Goal: Task Accomplishment & Management: Complete application form

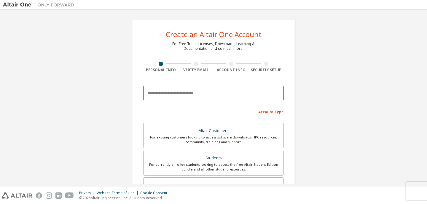
click at [204, 95] on input "email" at bounding box center [213, 93] width 140 height 14
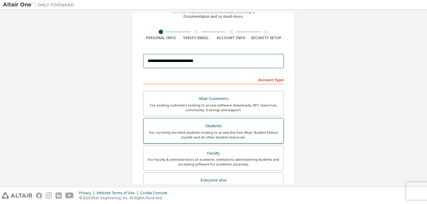
scroll to position [32, 0]
type input "**********"
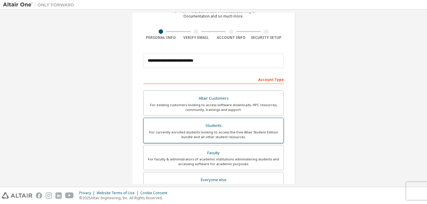
click at [249, 125] on div "Students" at bounding box center [213, 126] width 133 height 8
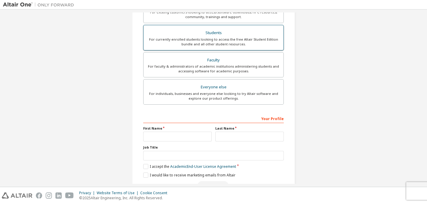
scroll to position [127, 0]
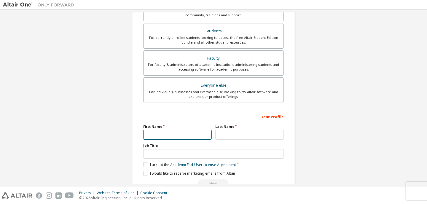
click at [195, 134] on input "text" at bounding box center [177, 135] width 68 height 10
type input "****"
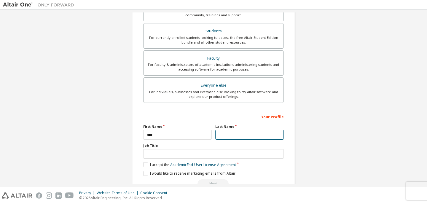
click at [245, 133] on input "text" at bounding box center [249, 135] width 68 height 10
type input "*****"
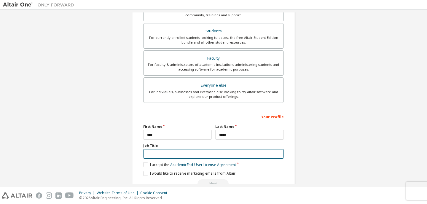
click at [220, 156] on input "text" at bounding box center [213, 154] width 140 height 10
type input "*******"
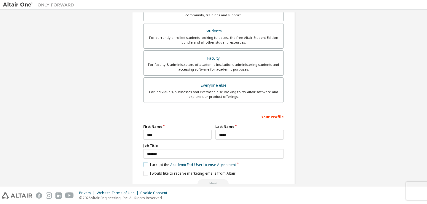
click at [146, 164] on label "I accept the Academic End-User License Agreement" at bounding box center [189, 164] width 93 height 5
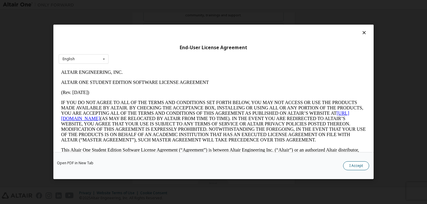
scroll to position [0, 0]
click at [354, 163] on button "I Accept" at bounding box center [356, 166] width 26 height 9
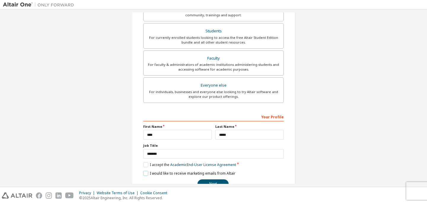
click at [173, 172] on label "I would like to receive marketing emails from Altair" at bounding box center [189, 173] width 92 height 5
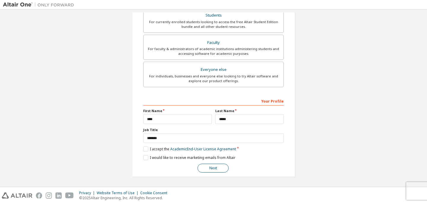
click at [200, 168] on button "Next" at bounding box center [212, 168] width 31 height 9
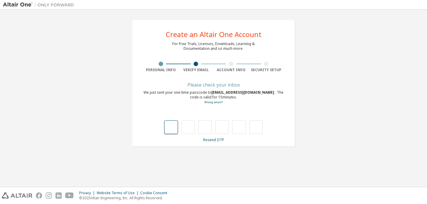
scroll to position [0, 0]
click at [173, 124] on input "text" at bounding box center [170, 127] width 13 height 14
type input "*"
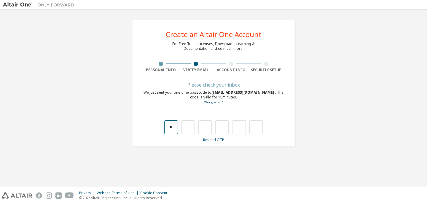
type input "*"
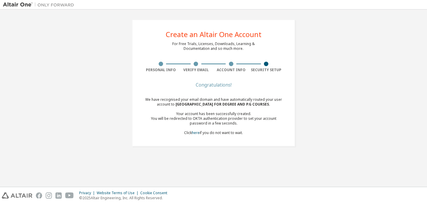
click at [203, 133] on div "We have recognised your email domain and have automatically routed your user ac…" at bounding box center [213, 116] width 140 height 38
click at [213, 124] on div "You will be redirected to OKTA authentication provider to set your account pass…" at bounding box center [213, 120] width 140 height 9
click at [211, 132] on div "We have recognised your email domain and have automatically routed your user ac…" at bounding box center [213, 116] width 140 height 38
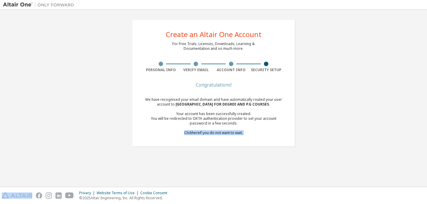
click at [211, 132] on div "We have recognised your email domain and have automatically routed your user ac…" at bounding box center [213, 116] width 140 height 38
click at [203, 133] on div "We have recognised your email domain and have automatically routed your user ac…" at bounding box center [213, 116] width 140 height 38
